Goal: Use online tool/utility: Utilize a website feature to perform a specific function

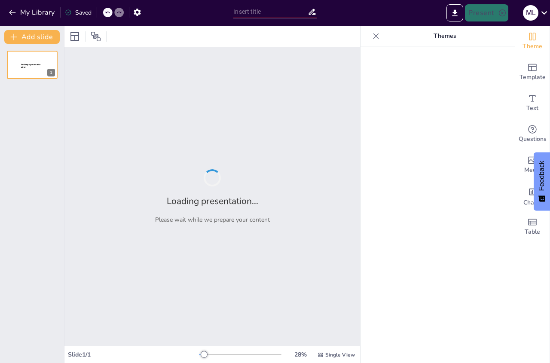
type input "La Sanidad Vegetal: [PERSON_NAME] Fundamental para la Sostenibilidad Alimentari…"
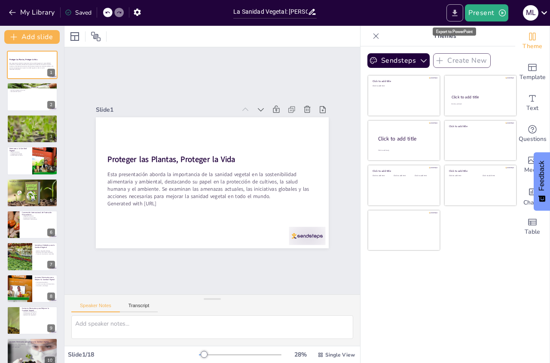
click at [452, 12] on icon "Export to PowerPoint" at bounding box center [454, 13] width 9 height 9
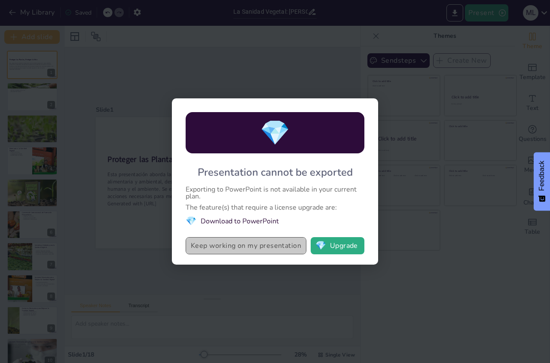
click at [241, 249] on button "Keep working on my presentation" at bounding box center [246, 245] width 121 height 17
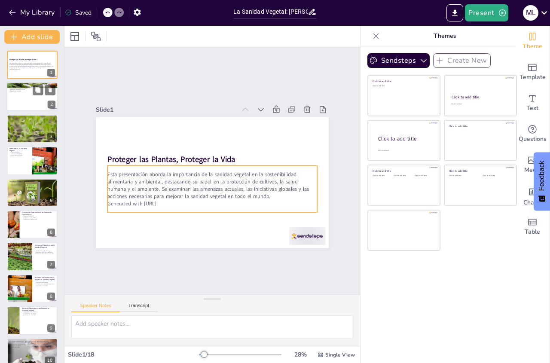
checkbox input "true"
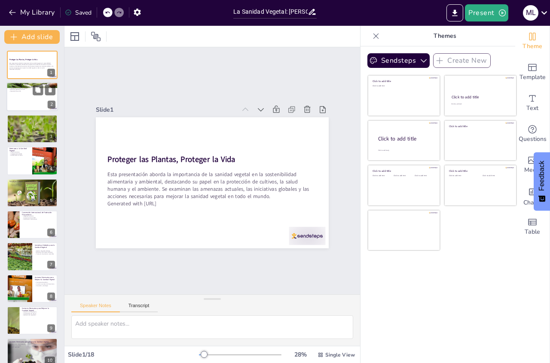
click at [15, 94] on div at bounding box center [32, 96] width 52 height 29
type textarea "Lo ipsumdo sitamet co adipi elitse doeius temporincidi utlabor etdolorem al eni…"
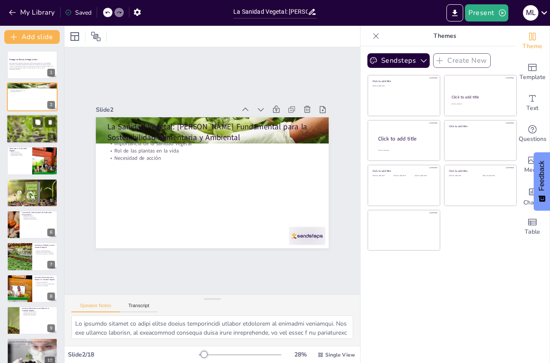
checkbox input "true"
click at [23, 131] on div at bounding box center [32, 129] width 52 height 34
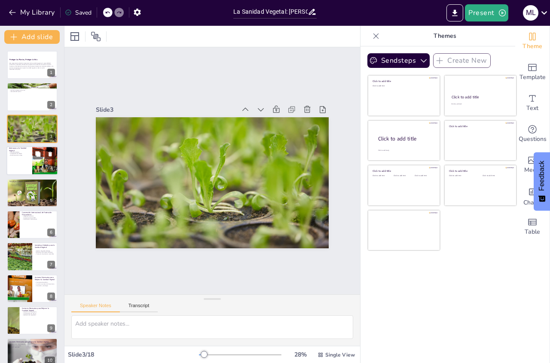
checkbox input "true"
click at [30, 162] on div at bounding box center [32, 160] width 52 height 29
type textarea "El cambio climático es una de las principales amenazas para la sanidad vegetal.…"
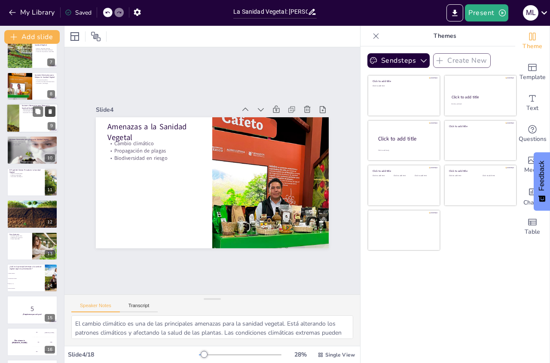
scroll to position [119, 0]
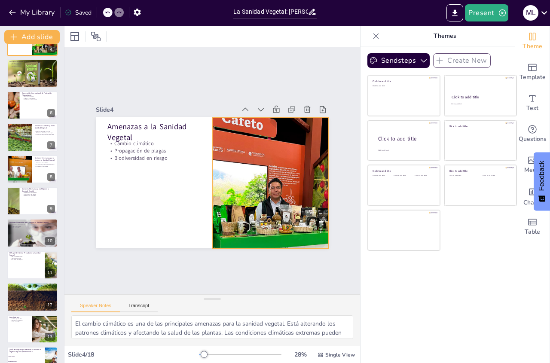
checkbox input "true"
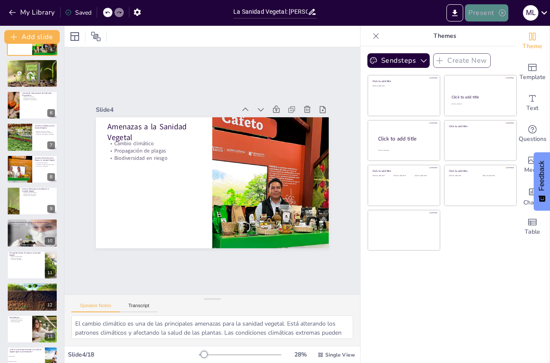
click at [501, 10] on icon "button" at bounding box center [502, 13] width 9 height 9
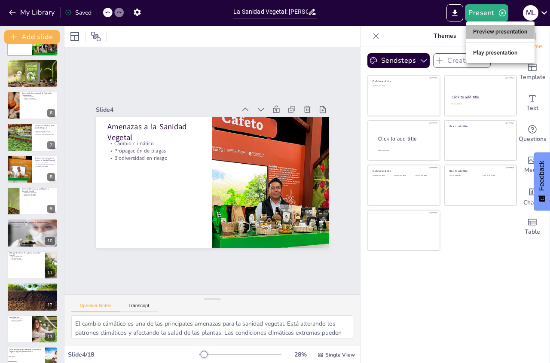
click at [497, 35] on li "Preview presentation" at bounding box center [500, 32] width 68 height 14
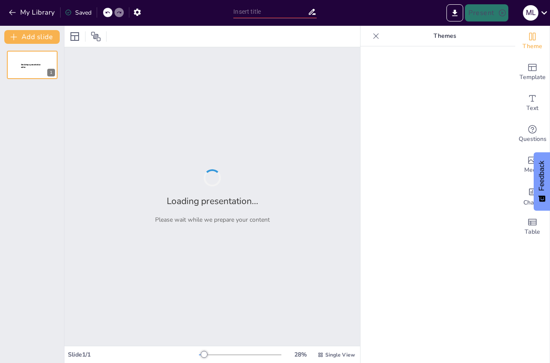
type input "La Sanidad Vegetal: [PERSON_NAME] Fundamental para la Sostenibilidad Alimentari…"
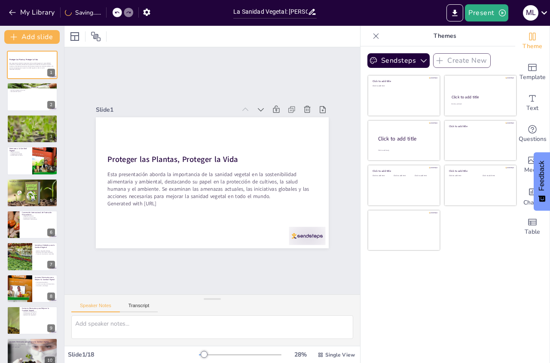
checkbox input "true"
